Goal: Information Seeking & Learning: Compare options

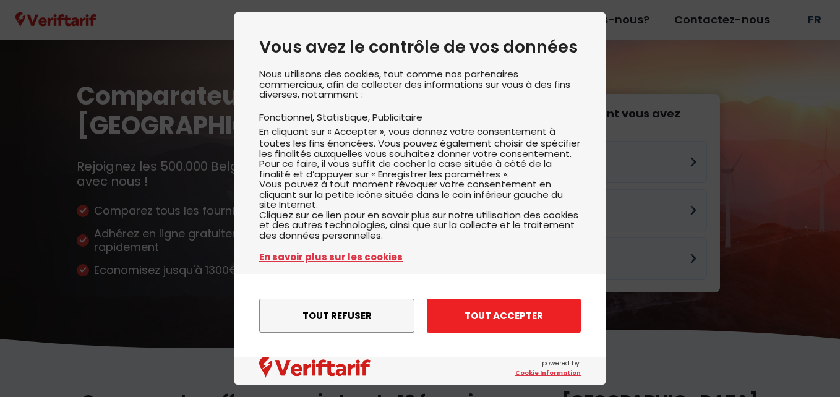
click at [520, 317] on button "Tout accepter" at bounding box center [504, 316] width 154 height 34
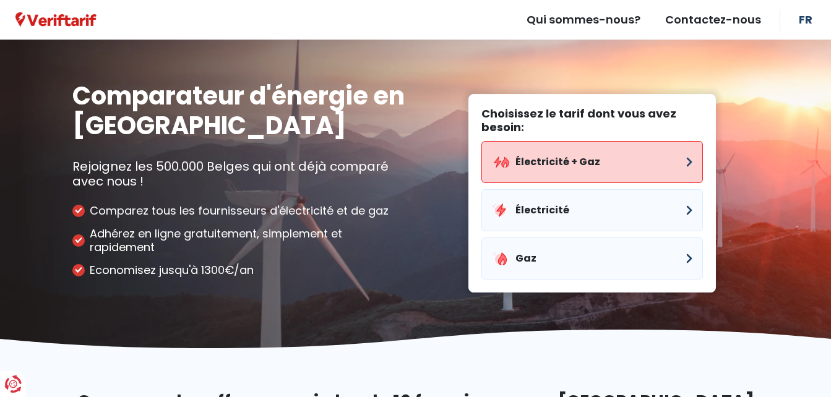
click at [603, 162] on button "Électricité + Gaz" at bounding box center [592, 162] width 222 height 42
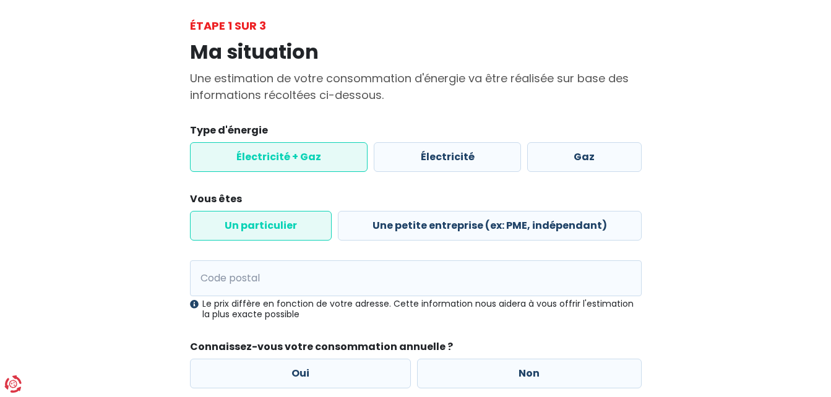
scroll to position [124, 0]
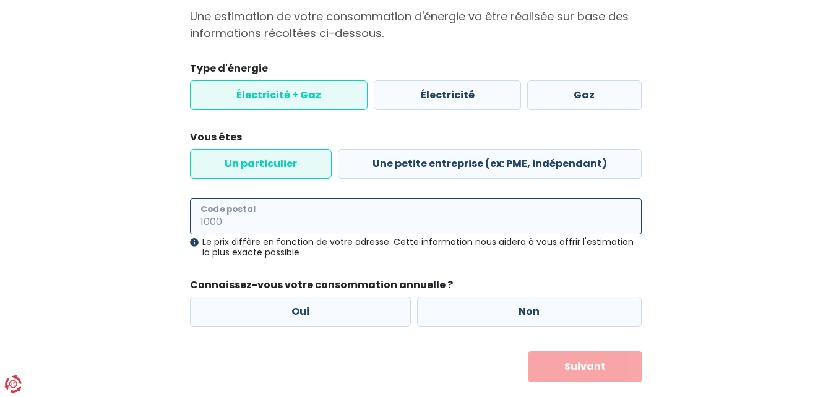
click at [272, 222] on input "Code postal" at bounding box center [416, 217] width 452 height 36
type input "6150"
click at [134, 217] on div "Ma situation Une estimation de votre consommation d'énergie va être réalisée su…" at bounding box center [415, 177] width 705 height 410
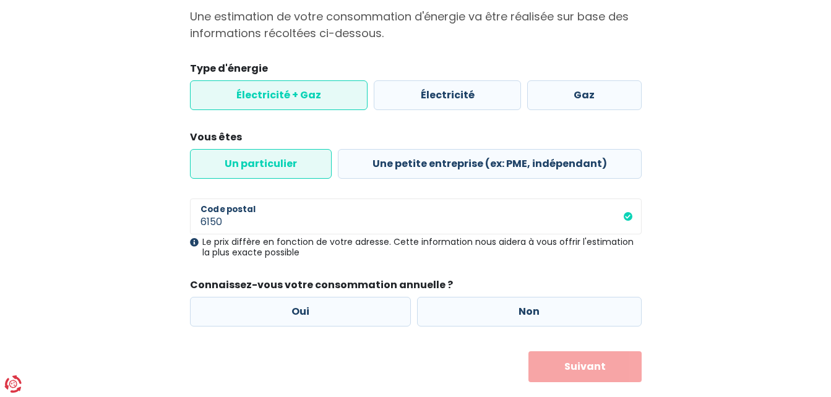
scroll to position [149, 0]
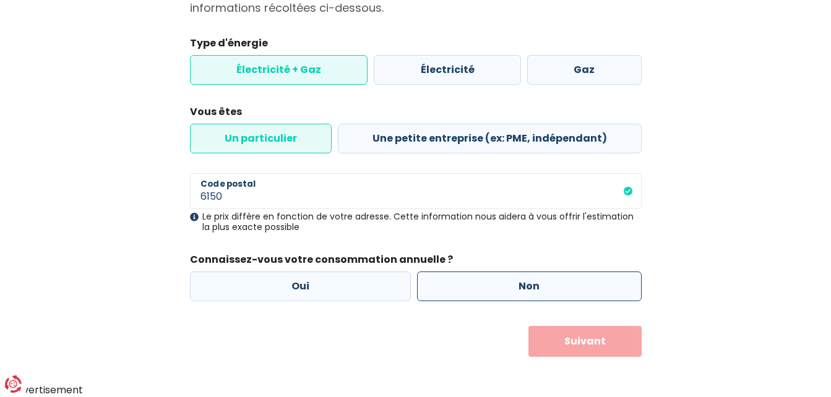
click at [510, 288] on label "Non" at bounding box center [529, 287] width 225 height 30
click at [510, 288] on input "Non" at bounding box center [529, 287] width 225 height 30
radio input "true"
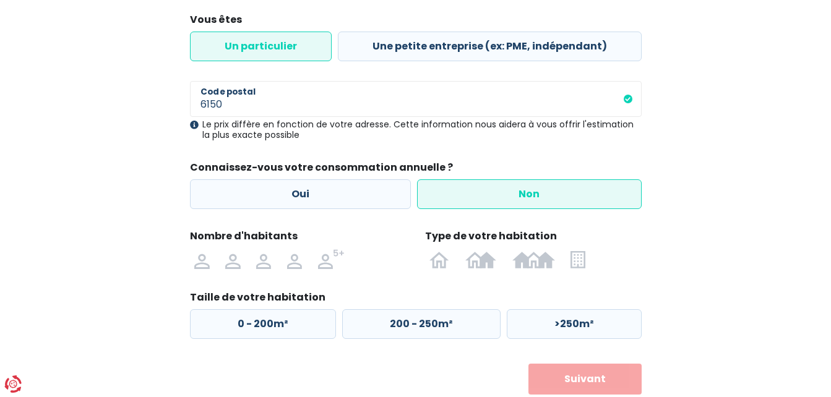
scroll to position [273, 0]
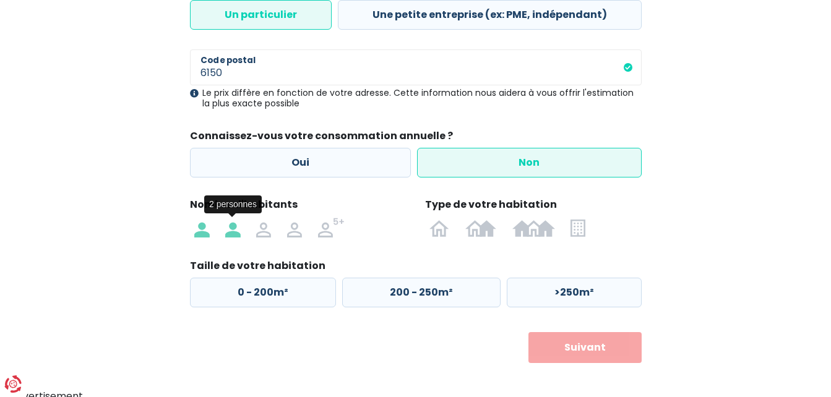
click at [235, 228] on img at bounding box center [232, 228] width 15 height 20
click at [235, 228] on input "radio" at bounding box center [232, 228] width 31 height 20
radio input "true"
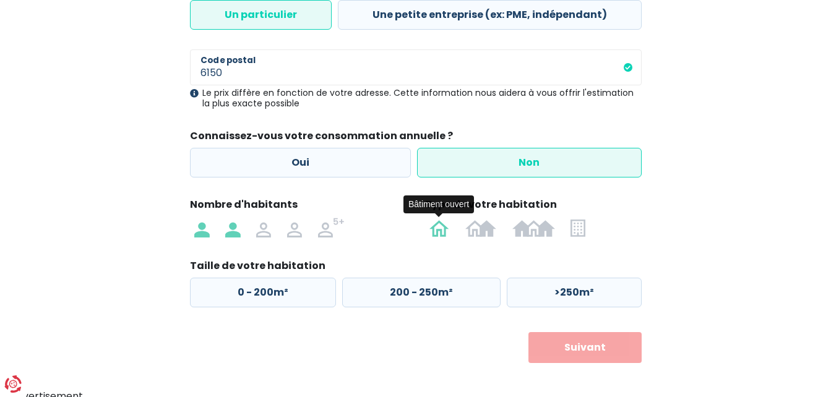
click at [440, 230] on img at bounding box center [439, 228] width 20 height 20
click at [440, 230] on input "radio" at bounding box center [440, 228] width 36 height 20
radio input "true"
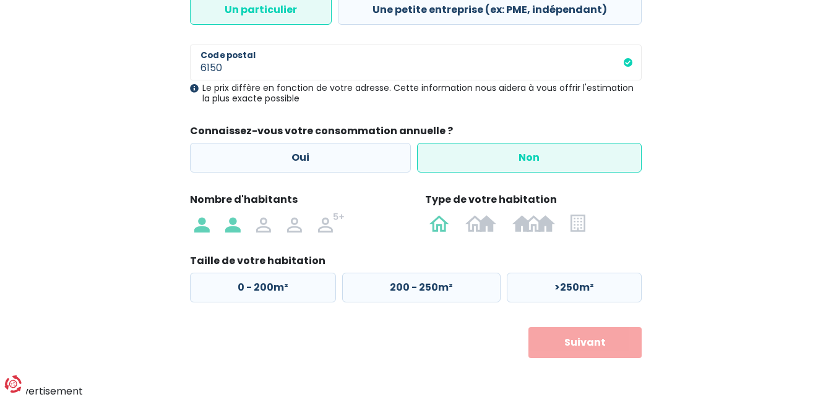
scroll to position [279, 0]
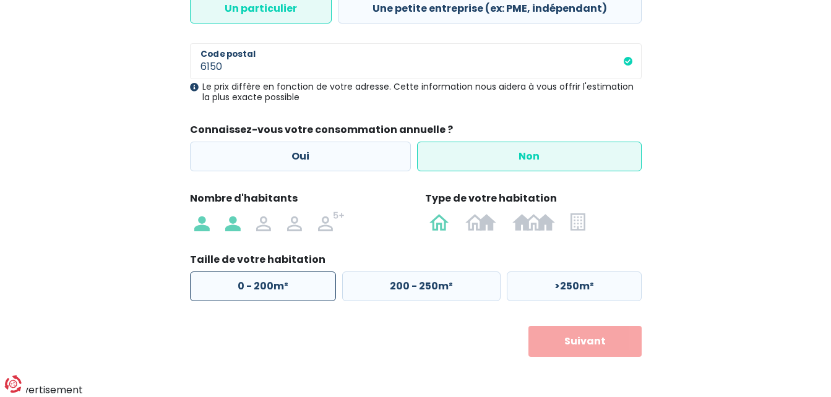
click at [233, 284] on label "0 - 200m²" at bounding box center [263, 287] width 146 height 30
click at [233, 284] on input "0 - 200m²" at bounding box center [263, 287] width 146 height 30
radio input "true"
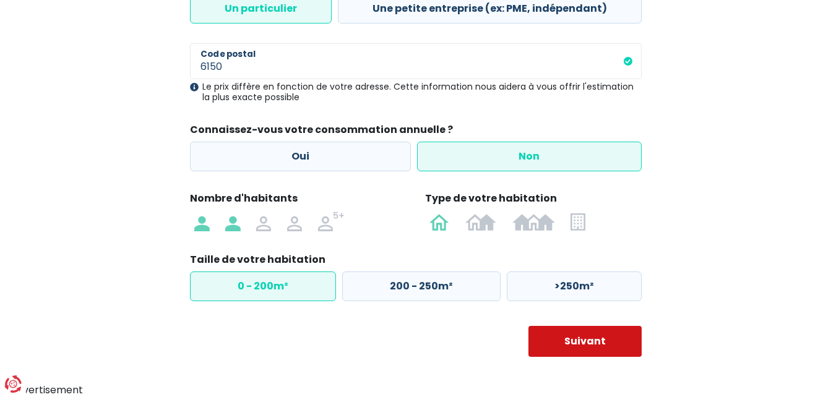
click at [588, 339] on button "Suivant" at bounding box center [584, 341] width 113 height 31
select select
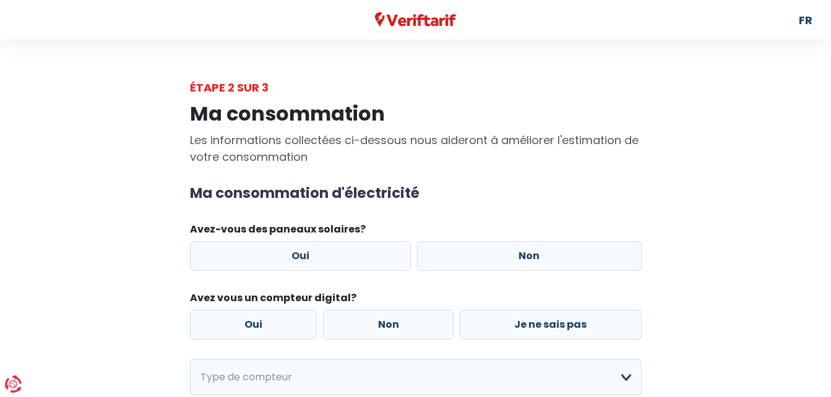
scroll to position [62, 0]
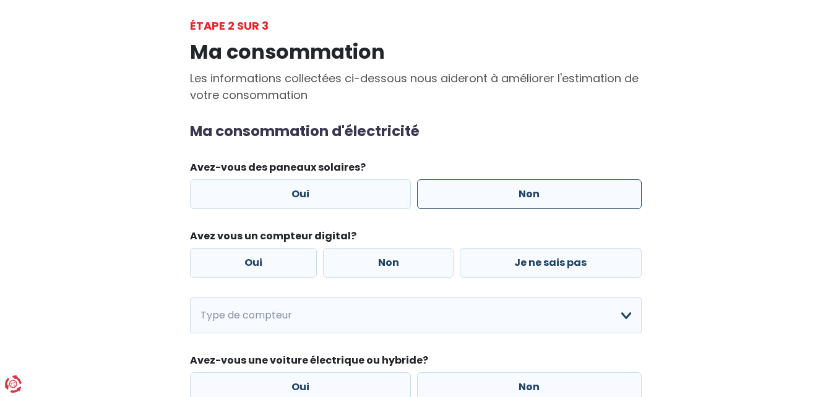
click at [578, 200] on label "Non" at bounding box center [529, 194] width 225 height 30
click at [578, 200] on input "Non" at bounding box center [529, 194] width 225 height 30
radio input "true"
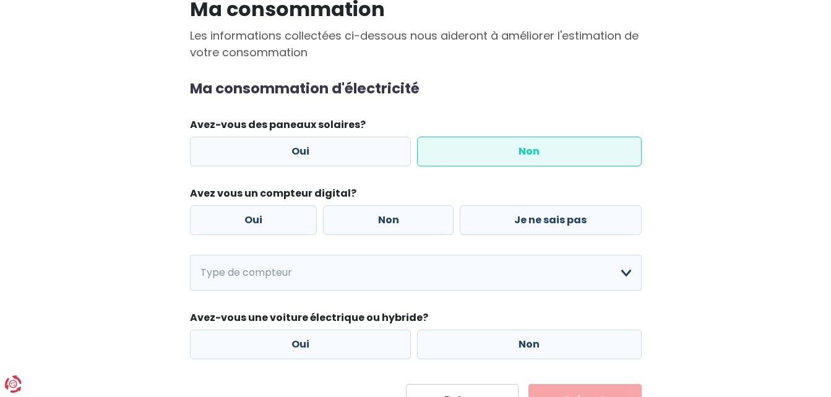
scroll to position [124, 0]
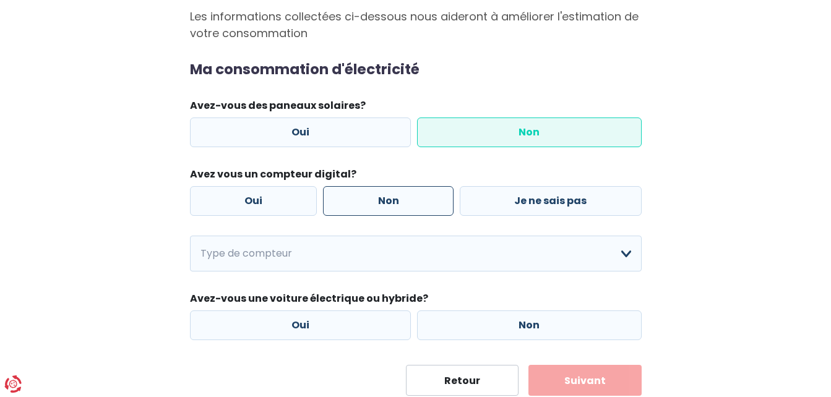
click at [393, 202] on label "Non" at bounding box center [388, 201] width 131 height 30
click at [393, 202] on input "Non" at bounding box center [388, 201] width 131 height 30
radio input "true"
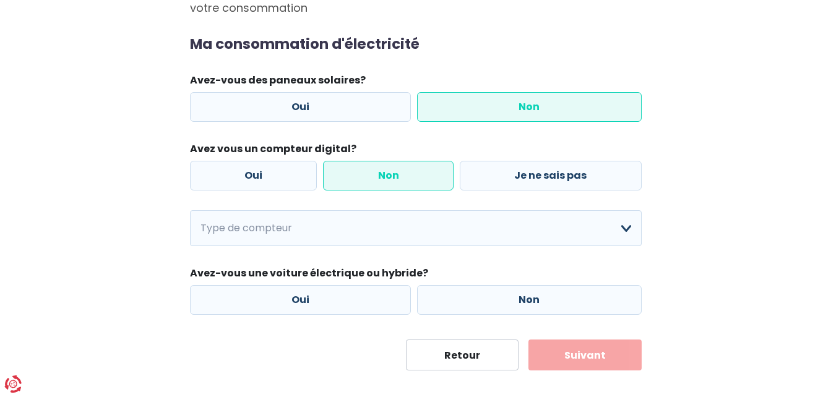
scroll to position [163, 0]
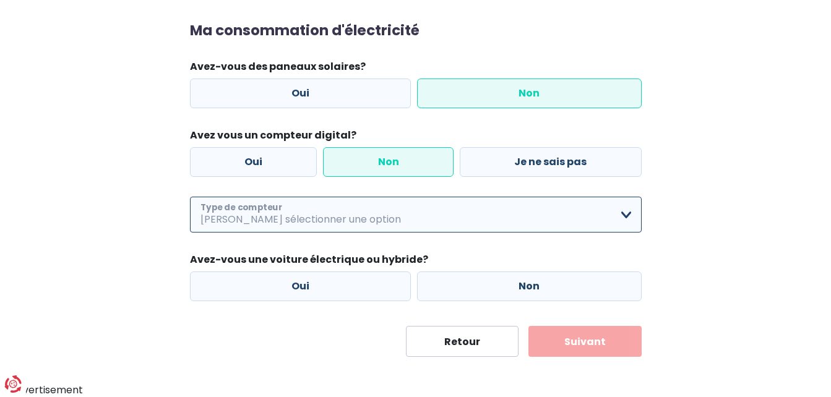
click at [627, 215] on select "Mono-horaire Bi-horaire Mono-horaire + exclusif nuit Bi-horaire + exclusif nuit…" at bounding box center [416, 215] width 452 height 36
click at [625, 209] on select "Mono-horaire Bi-horaire Mono-horaire + exclusif nuit Bi-horaire + exclusif nuit…" at bounding box center [416, 215] width 452 height 36
click at [627, 215] on select "Mono-horaire Bi-horaire Mono-horaire + exclusif nuit Bi-horaire + exclusif nuit…" at bounding box center [416, 215] width 452 height 36
click at [627, 213] on select "Mono-horaire Bi-horaire Mono-horaire + exclusif nuit Bi-horaire + exclusif nuit…" at bounding box center [416, 215] width 452 height 36
click at [623, 215] on select "Mono-horaire Bi-horaire Mono-horaire + exclusif nuit Bi-horaire + exclusif nuit…" at bounding box center [416, 215] width 452 height 36
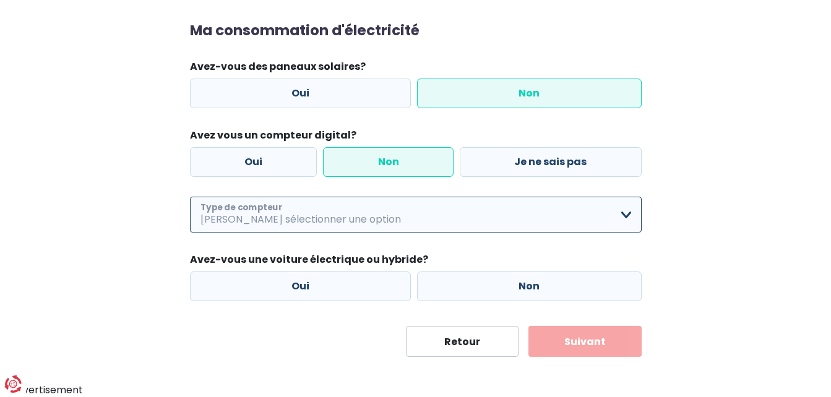
select select "day_single_rate_exclusive_night"
click at [190, 197] on select "Mono-horaire Bi-horaire Mono-horaire + exclusif nuit Bi-horaire + exclusif nuit…" at bounding box center [416, 215] width 452 height 36
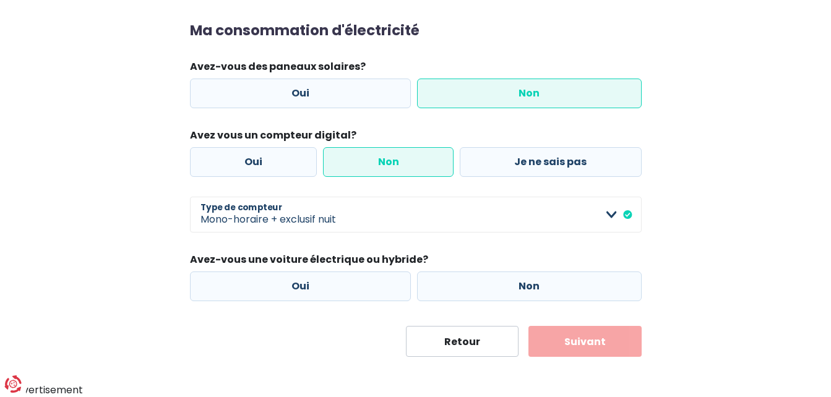
click at [76, 228] on div "Ma consommation Les informations collectées ci-dessous nous aideront à améliore…" at bounding box center [415, 145] width 705 height 424
click at [524, 288] on label "Non" at bounding box center [529, 287] width 225 height 30
click at [524, 288] on input "Non" at bounding box center [529, 287] width 225 height 30
radio input "true"
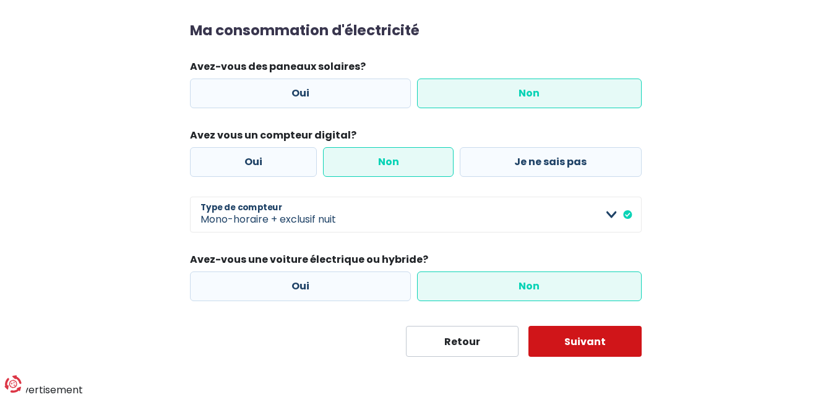
click at [574, 340] on button "Suivant" at bounding box center [584, 341] width 113 height 31
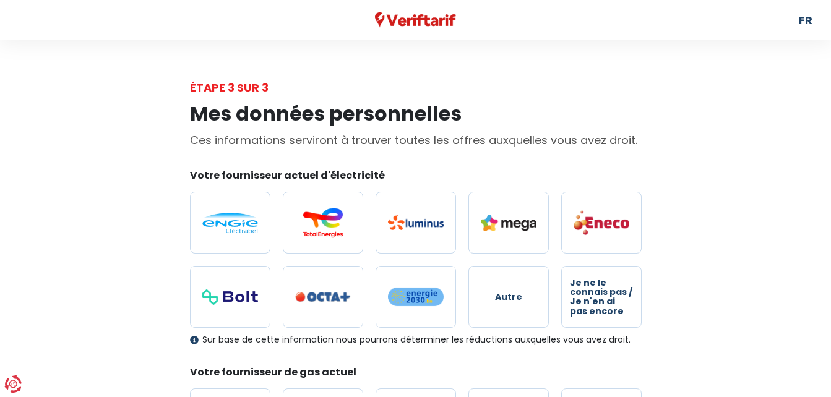
scroll to position [62, 0]
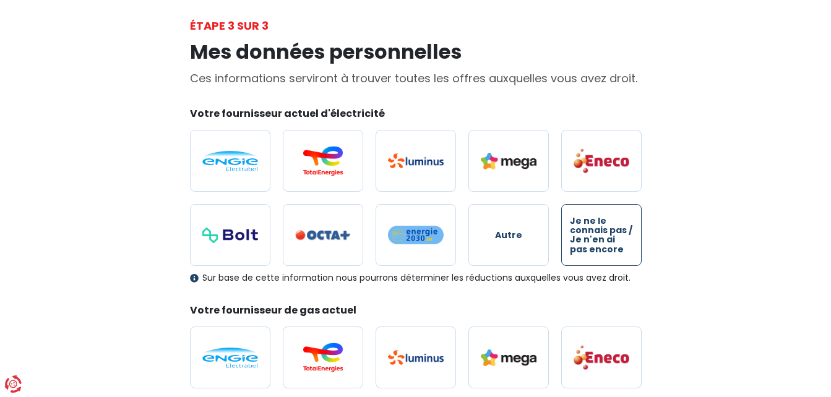
click at [596, 238] on span "Je ne le connais pas / Je n'en ai pas encore" at bounding box center [601, 236] width 63 height 38
click at [596, 238] on input "Je ne le connais pas / Je n'en ai pas encore" at bounding box center [601, 235] width 80 height 62
radio input "true"
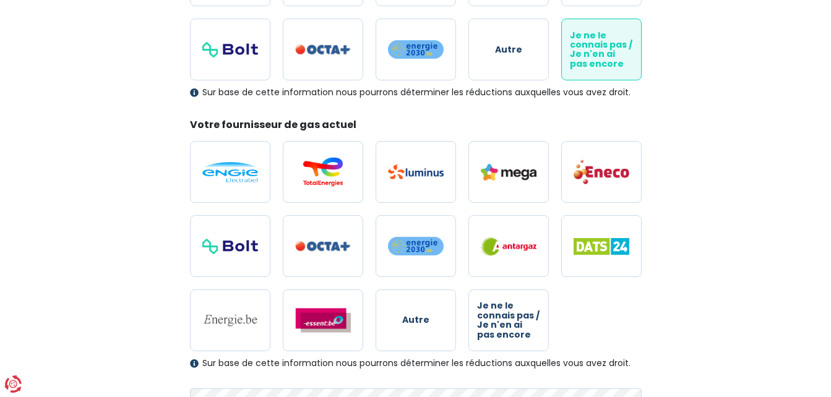
scroll to position [309, 0]
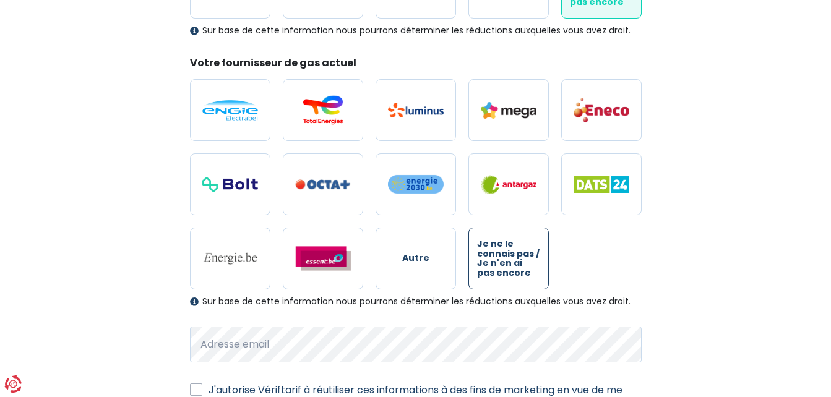
click at [516, 271] on span "Je ne le connais pas / Je n'en ai pas encore" at bounding box center [508, 258] width 63 height 38
click at [516, 271] on input "Je ne le connais pas / Je n'en ai pas encore" at bounding box center [508, 259] width 80 height 62
radio input "true"
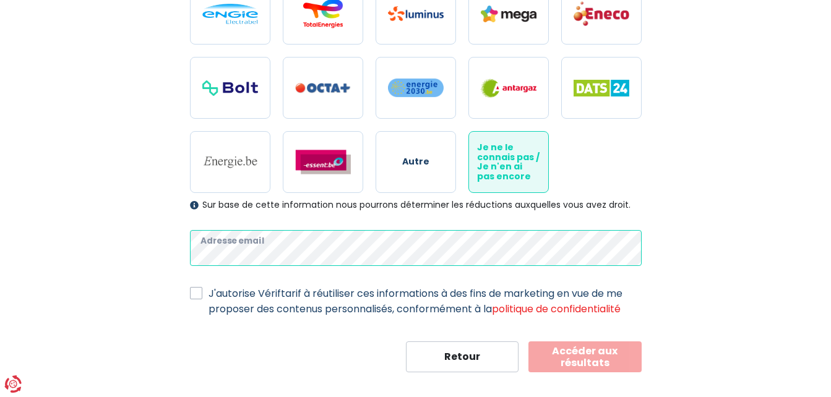
scroll to position [421, 0]
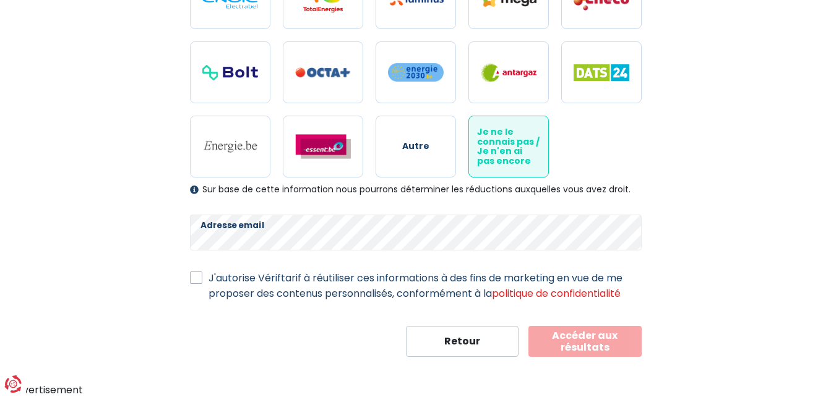
click at [209, 277] on label "J'autorise Vériftarif à réutiliser ces informations à des fins de marketing en …" at bounding box center [425, 285] width 433 height 31
click at [194, 277] on input "J'autorise Vériftarif à réutiliser ces informations à des fins de marketing en …" at bounding box center [196, 276] width 12 height 12
checkbox input "true"
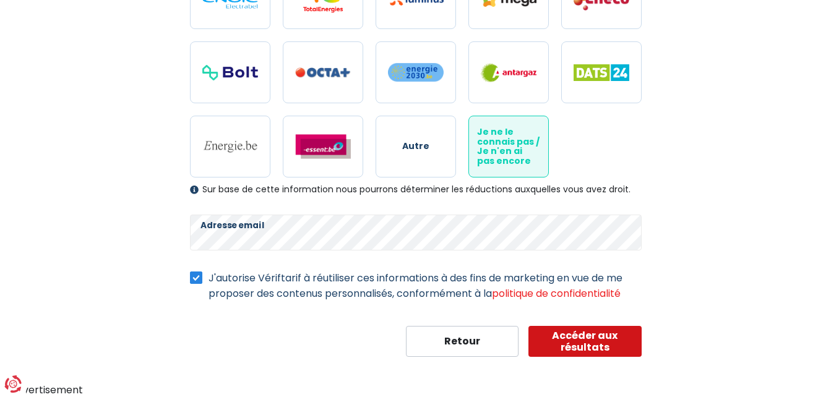
click at [590, 345] on button "Accéder aux résultats" at bounding box center [584, 341] width 113 height 31
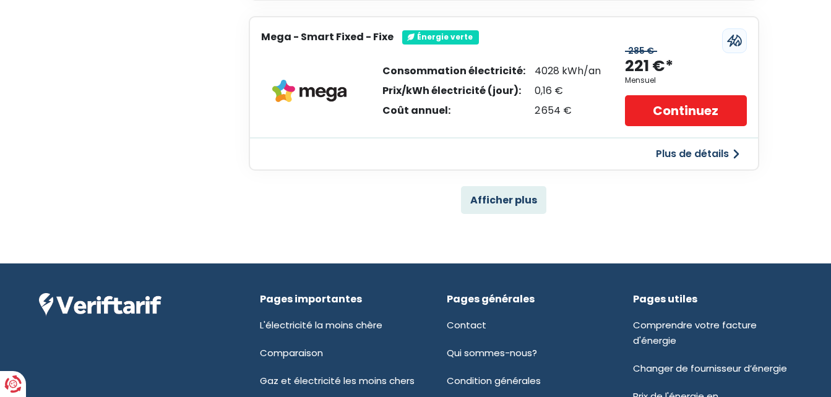
scroll to position [928, 0]
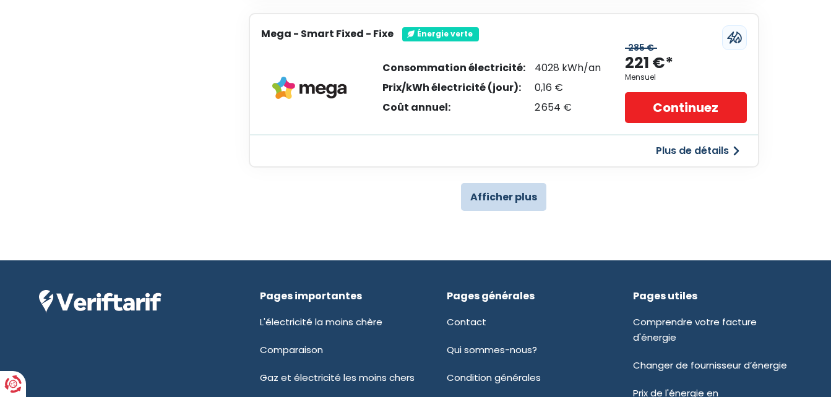
click at [492, 199] on button "Afficher plus" at bounding box center [503, 197] width 85 height 28
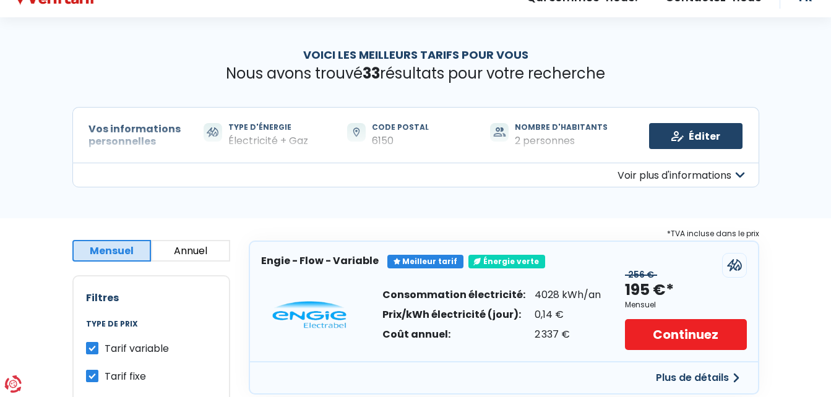
scroll to position [0, 0]
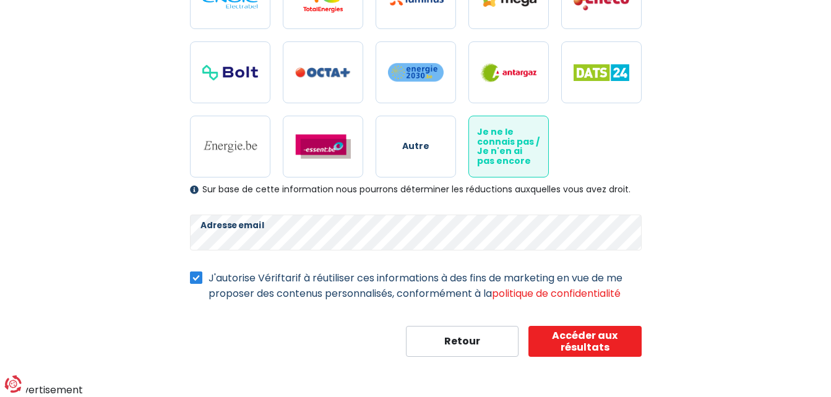
select select "day_single_rate_exclusive_night"
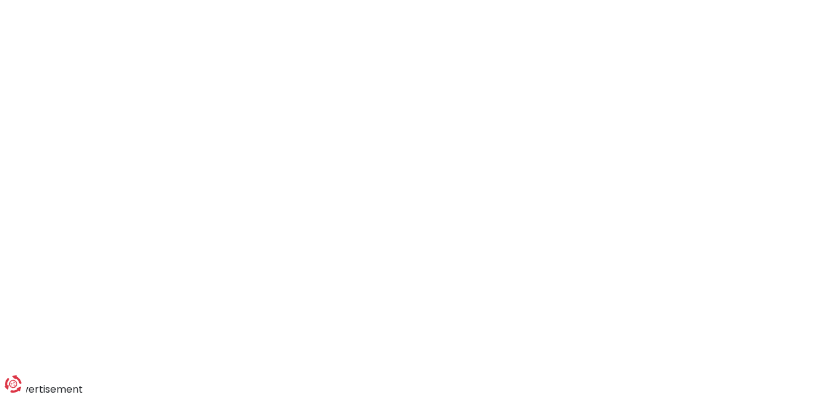
scroll to position [163, 0]
